Goal: Task Accomplishment & Management: Manage account settings

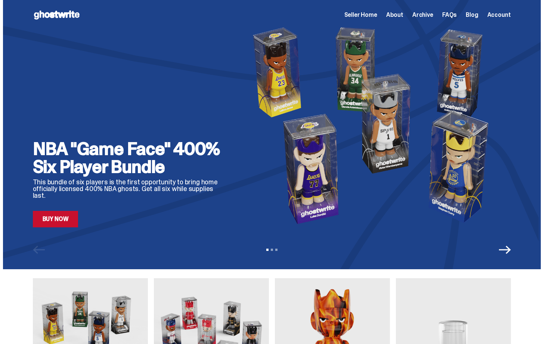
click at [369, 15] on span "Seller Home" at bounding box center [360, 15] width 33 height 6
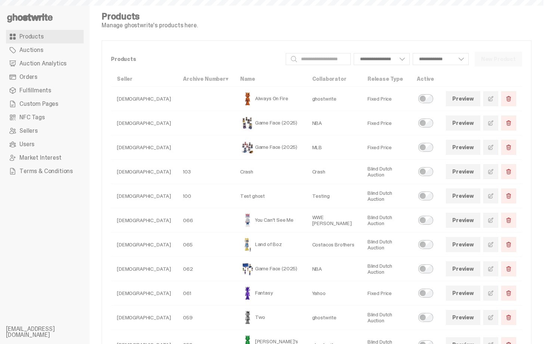
select select
click at [41, 76] on link "Orders" at bounding box center [45, 76] width 78 height 13
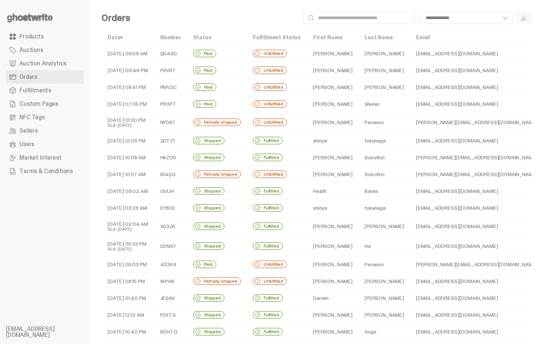
click at [280, 56] on div "Unfulfilled" at bounding box center [270, 53] width 34 height 7
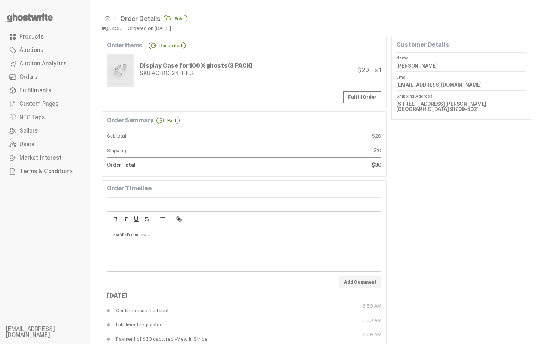
click at [277, 56] on div "Display Case for 100% ghosts (3 PACK) SKU: AC-DC-24-1-1-3 $20 x 1" at bounding box center [244, 70] width 275 height 33
click at [108, 17] on span at bounding box center [108, 19] width 6 height 6
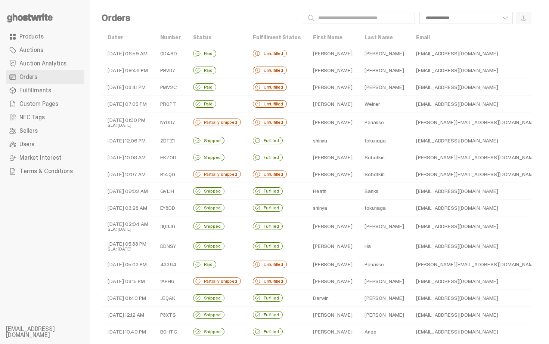
click at [290, 69] on td "Unfulfilled" at bounding box center [277, 70] width 60 height 17
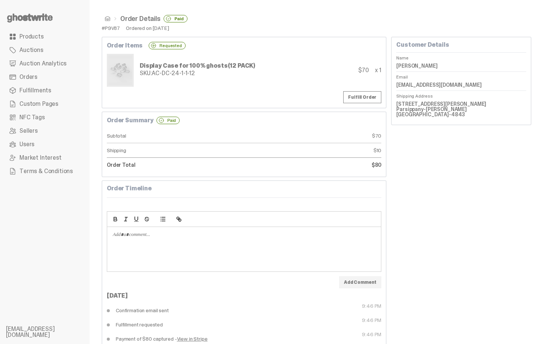
click at [110, 19] on span at bounding box center [108, 19] width 6 height 6
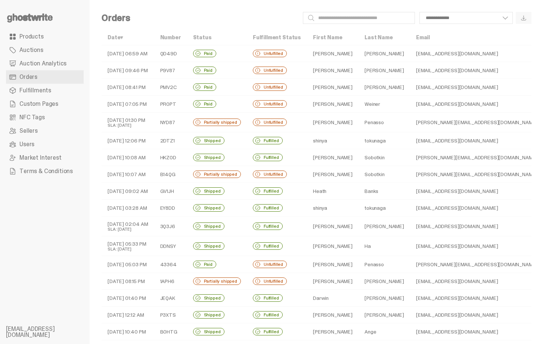
click at [359, 70] on td "[PERSON_NAME]" at bounding box center [385, 70] width 52 height 17
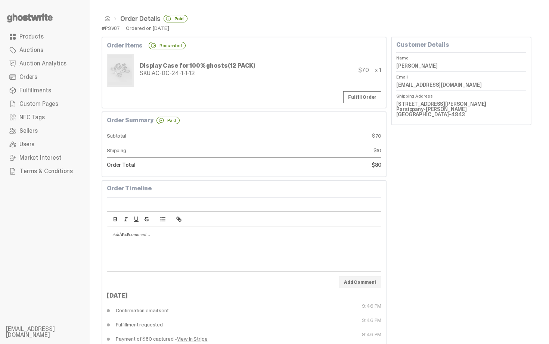
click at [108, 16] on span at bounding box center [108, 19] width 6 height 6
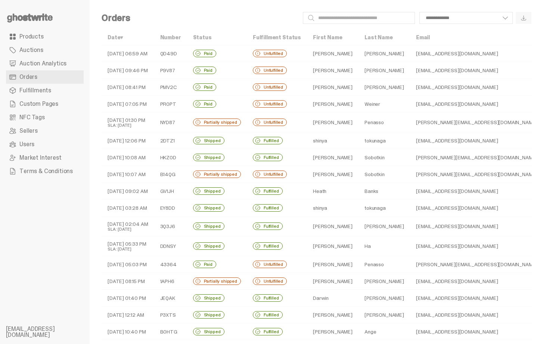
click at [282, 99] on td "Unfulfilled" at bounding box center [277, 104] width 60 height 17
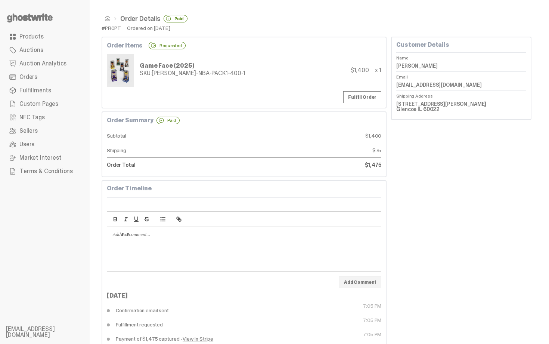
click at [107, 16] on span at bounding box center [108, 19] width 6 height 6
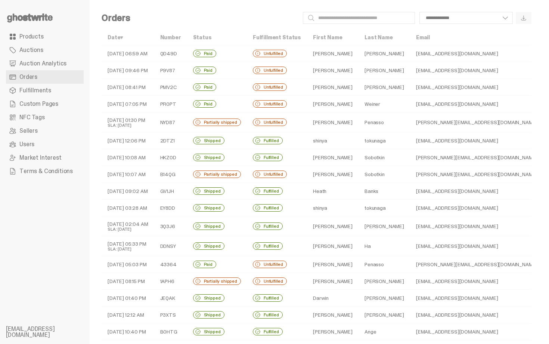
click at [309, 126] on td "[PERSON_NAME]" at bounding box center [333, 122] width 52 height 20
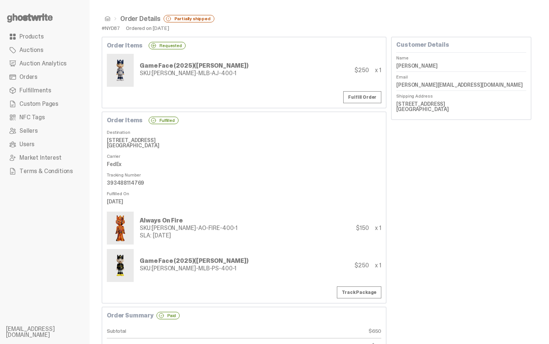
click at [271, 130] on dt "Destination" at bounding box center [244, 130] width 275 height 7
click at [113, 25] on div "#NYD87" at bounding box center [111, 27] width 18 height 5
copy div "NYD87"
click at [109, 17] on span at bounding box center [108, 19] width 6 height 6
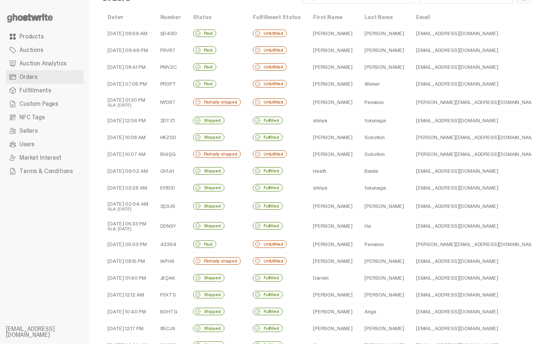
scroll to position [30, 0]
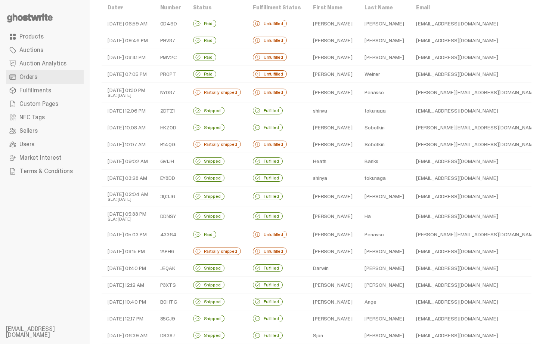
click at [308, 251] on td "[PERSON_NAME]" at bounding box center [333, 251] width 52 height 17
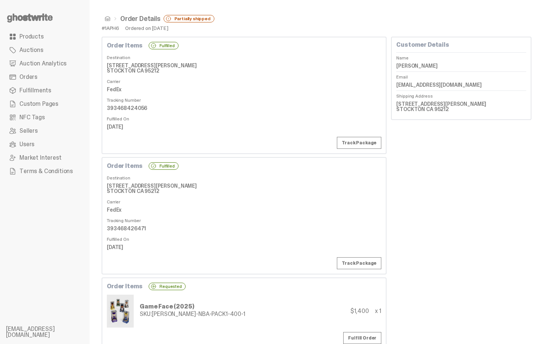
click at [133, 109] on dd "393468424056" at bounding box center [244, 107] width 275 height 11
copy dl "393468424056"
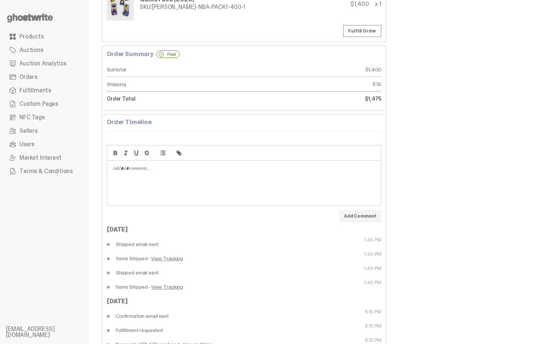
scroll to position [306, 0]
click at [369, 30] on link "Fulfill Order" at bounding box center [362, 31] width 38 height 12
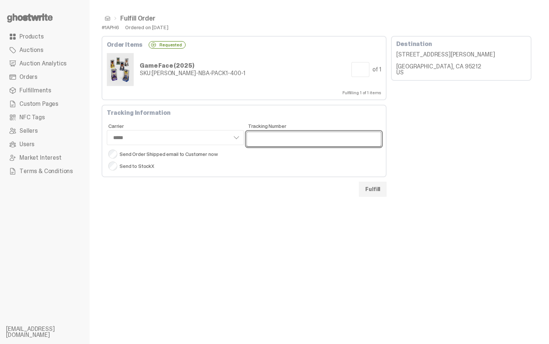
click at [272, 133] on input "Tracking Number" at bounding box center [314, 139] width 135 height 15
paste input "**********"
type input "**********"
select select "*****"
click at [254, 140] on input "**********" at bounding box center [314, 139] width 135 height 15
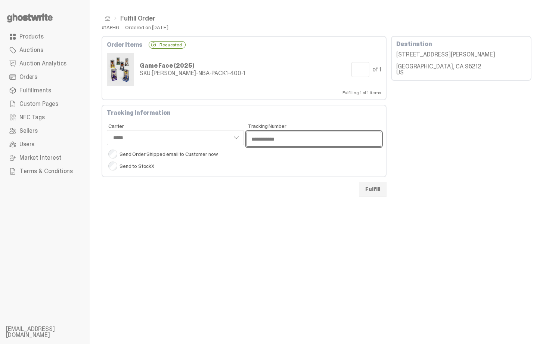
type input "**********"
click at [387, 190] on button "Fulfill" at bounding box center [373, 189] width 28 height 15
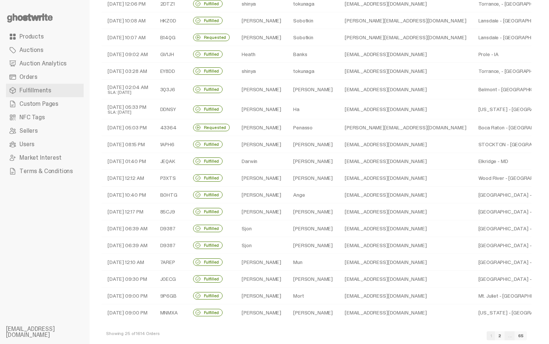
scroll to position [151, 0]
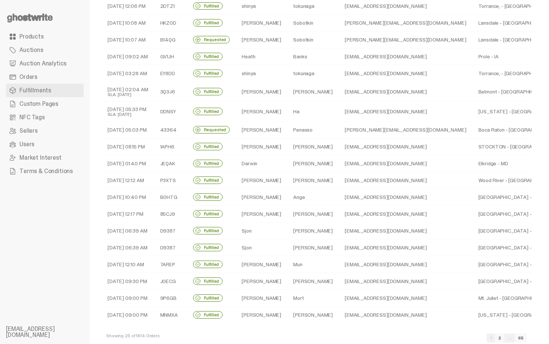
drag, startPoint x: 549, startPoint y: 148, endPoint x: 540, endPoint y: -13, distance: 161.6
click at [540, 0] on html "**********" at bounding box center [272, 21] width 544 height 344
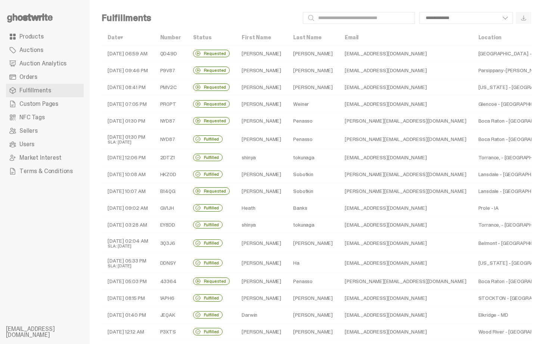
click at [50, 80] on link "Orders" at bounding box center [45, 76] width 78 height 13
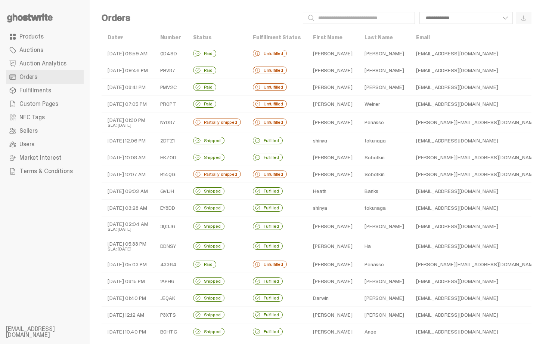
click at [206, 15] on div "**********" at bounding box center [333, 18] width 395 height 12
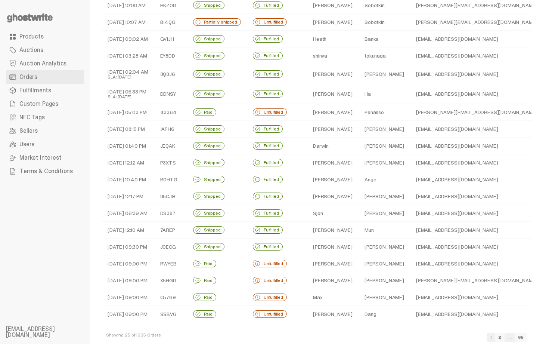
scroll to position [151, 0]
click at [322, 265] on td "[PERSON_NAME]" at bounding box center [333, 264] width 52 height 17
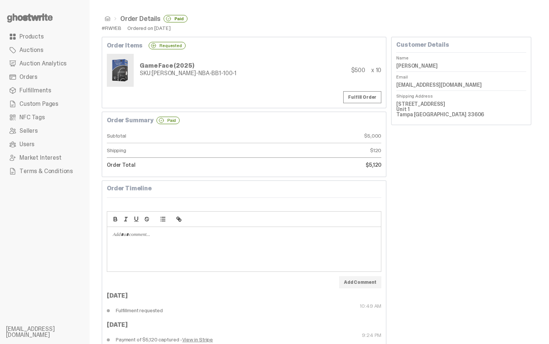
click at [109, 19] on span at bounding box center [108, 19] width 6 height 6
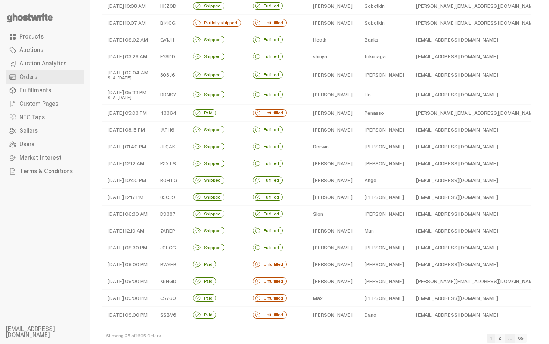
click at [313, 219] on td "Sjon" at bounding box center [333, 213] width 52 height 17
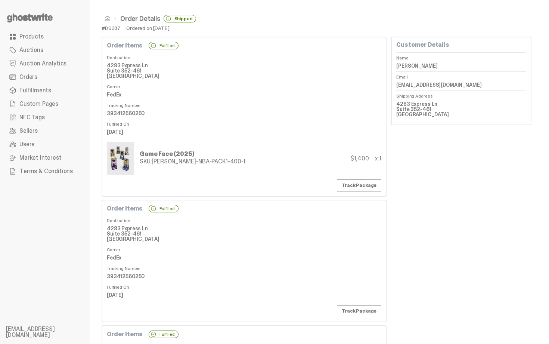
click at [108, 18] on span at bounding box center [108, 19] width 6 height 6
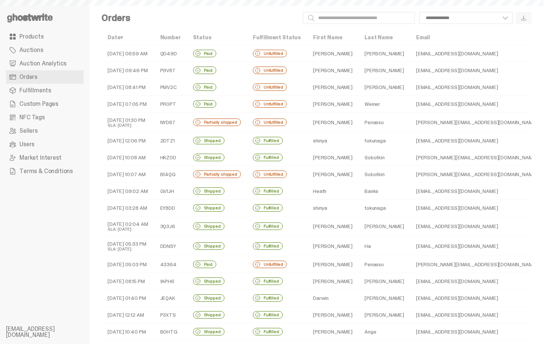
scroll to position [151, 0]
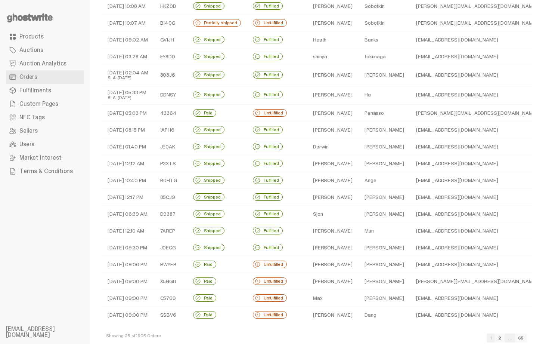
click at [505, 338] on link "2" at bounding box center [500, 337] width 10 height 9
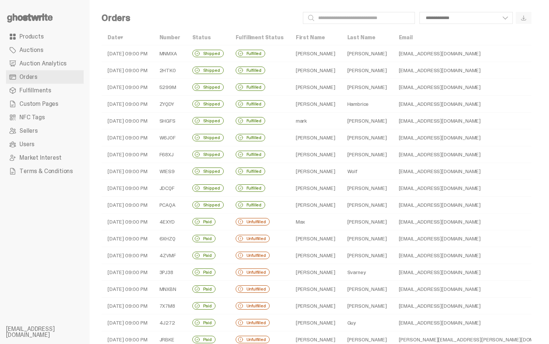
click at [341, 217] on td "[PERSON_NAME]" at bounding box center [367, 221] width 52 height 17
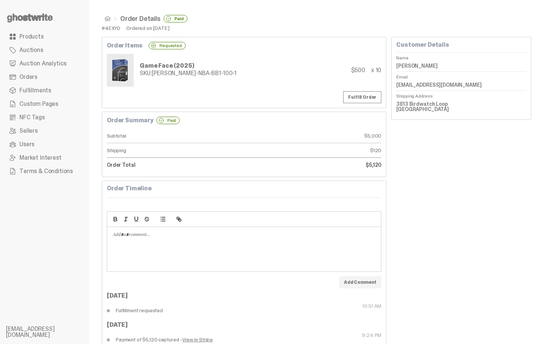
click at [105, 19] on span at bounding box center [108, 19] width 6 height 6
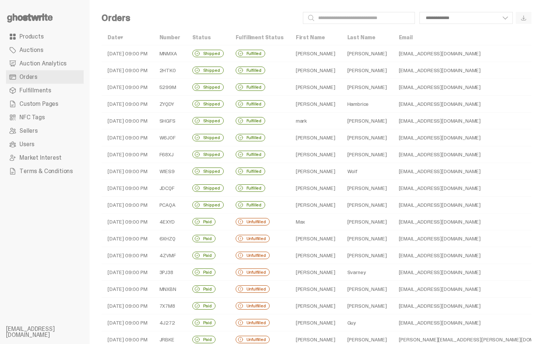
click at [316, 100] on td "[PERSON_NAME]" at bounding box center [316, 104] width 52 height 17
